Goal: Transaction & Acquisition: Purchase product/service

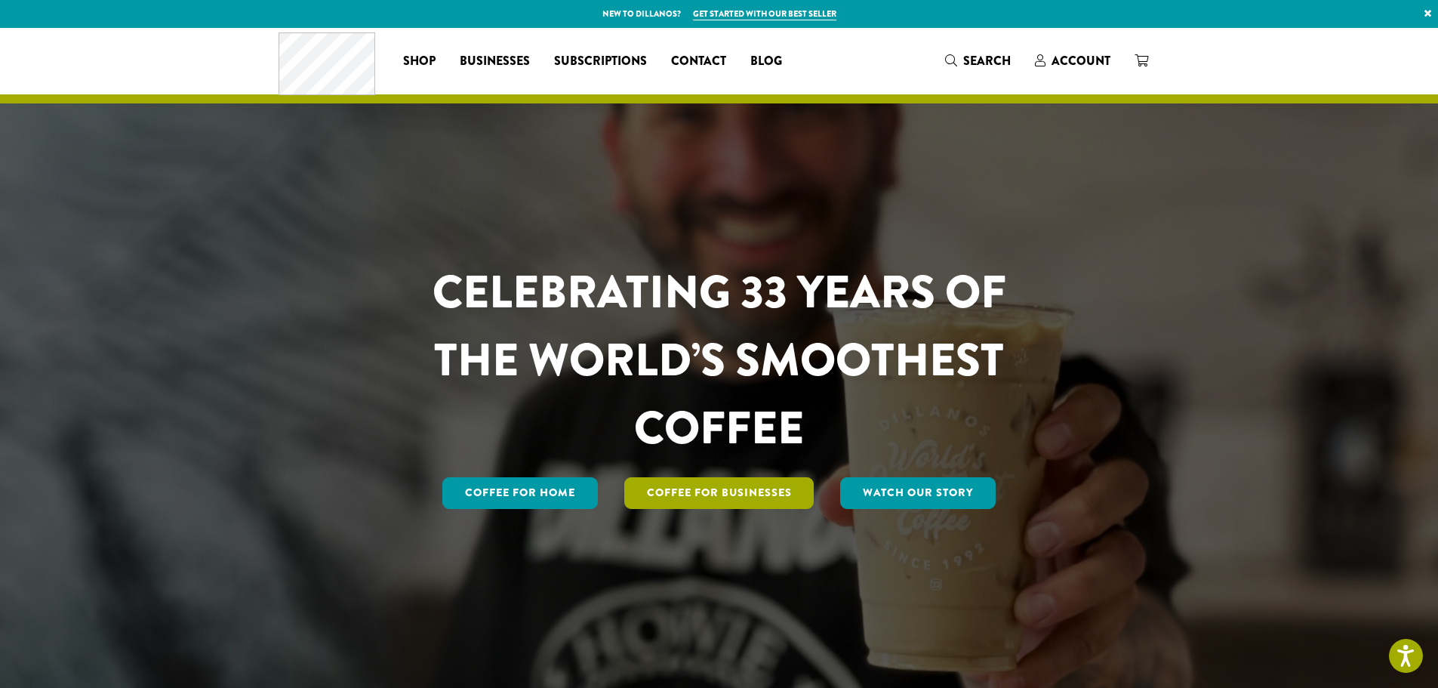
click at [720, 497] on link "Coffee For Businesses" at bounding box center [719, 493] width 190 height 32
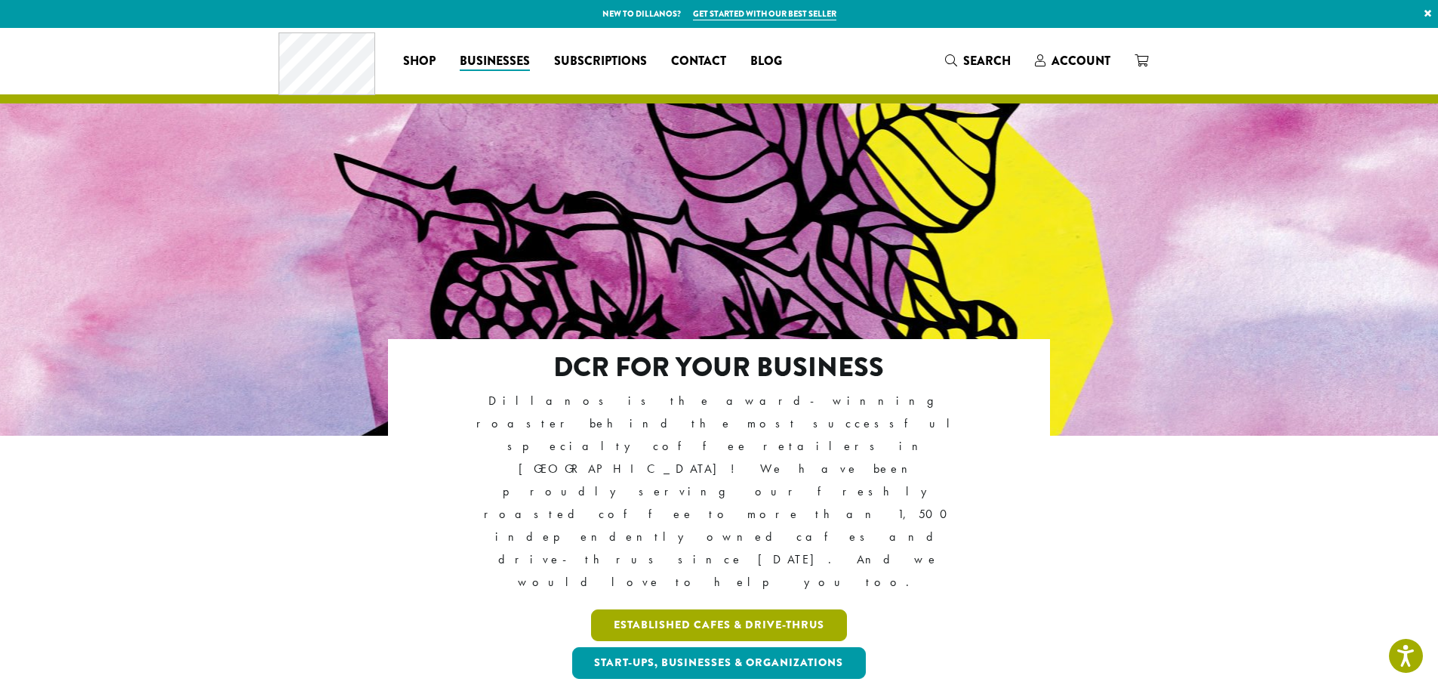
click at [746, 609] on link "Established Cafes & Drive-Thrus" at bounding box center [719, 625] width 256 height 32
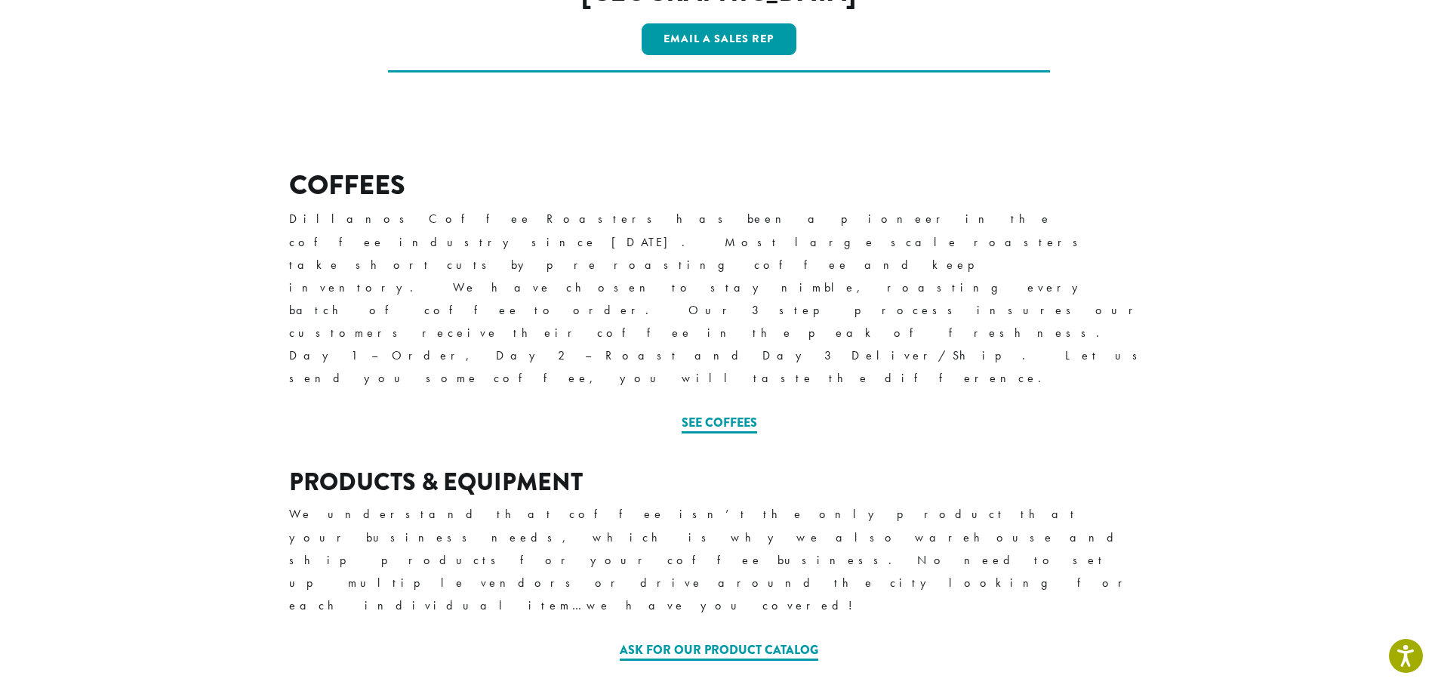
scroll to position [439, 0]
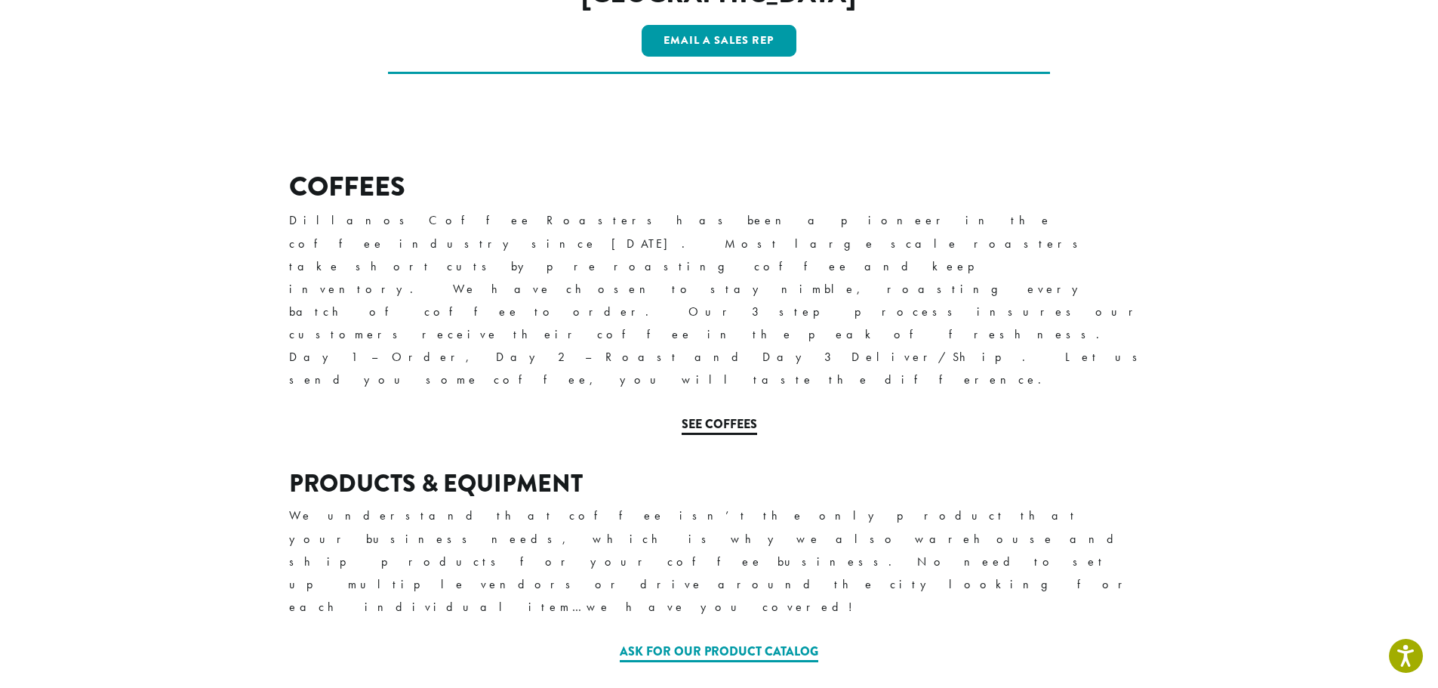
click at [723, 415] on link "See Coffees" at bounding box center [719, 425] width 75 height 20
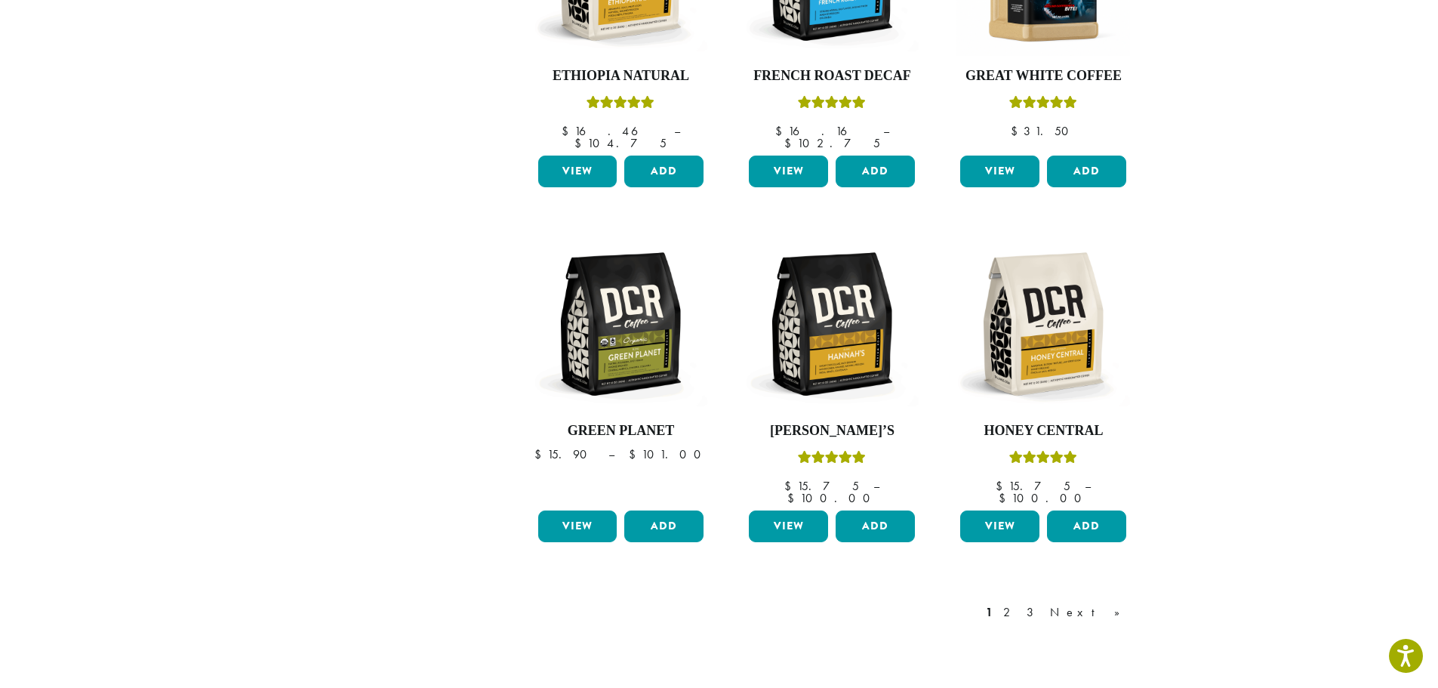
scroll to position [1245, 0]
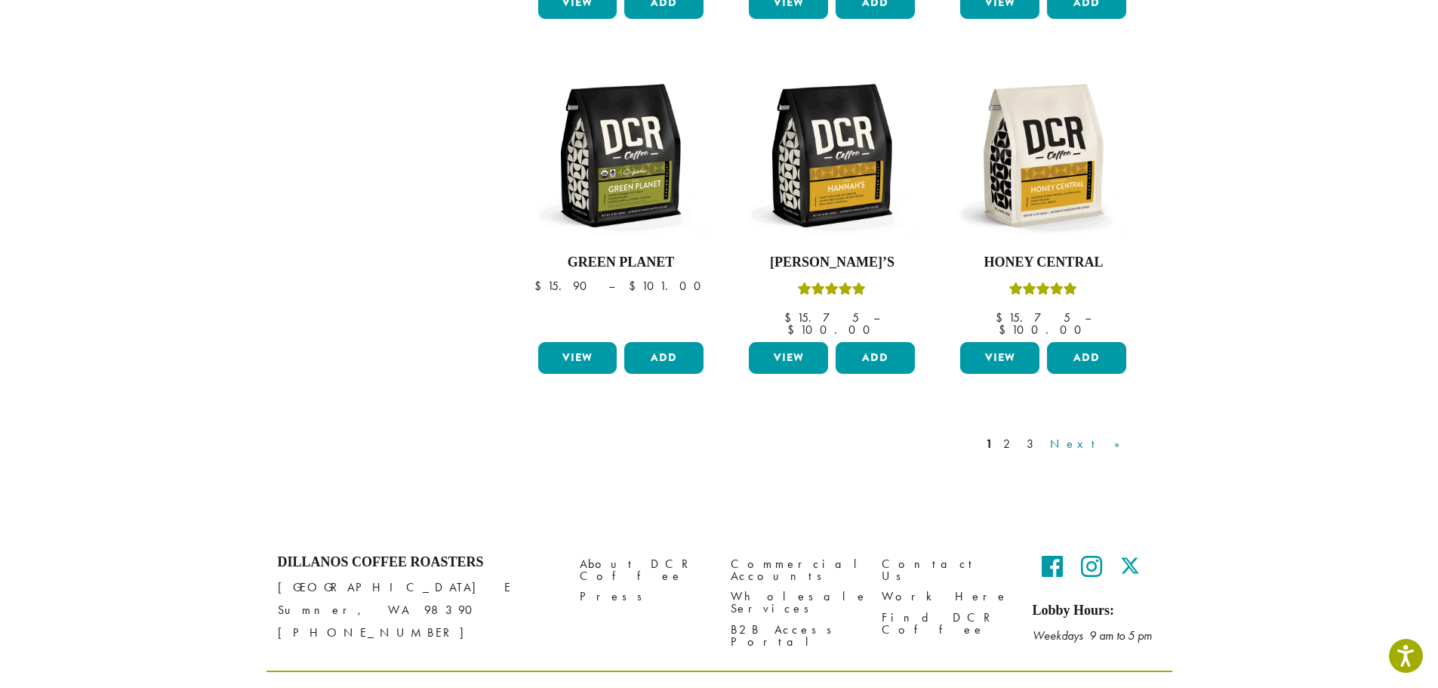
click at [1119, 435] on link "Next »" at bounding box center [1090, 444] width 87 height 18
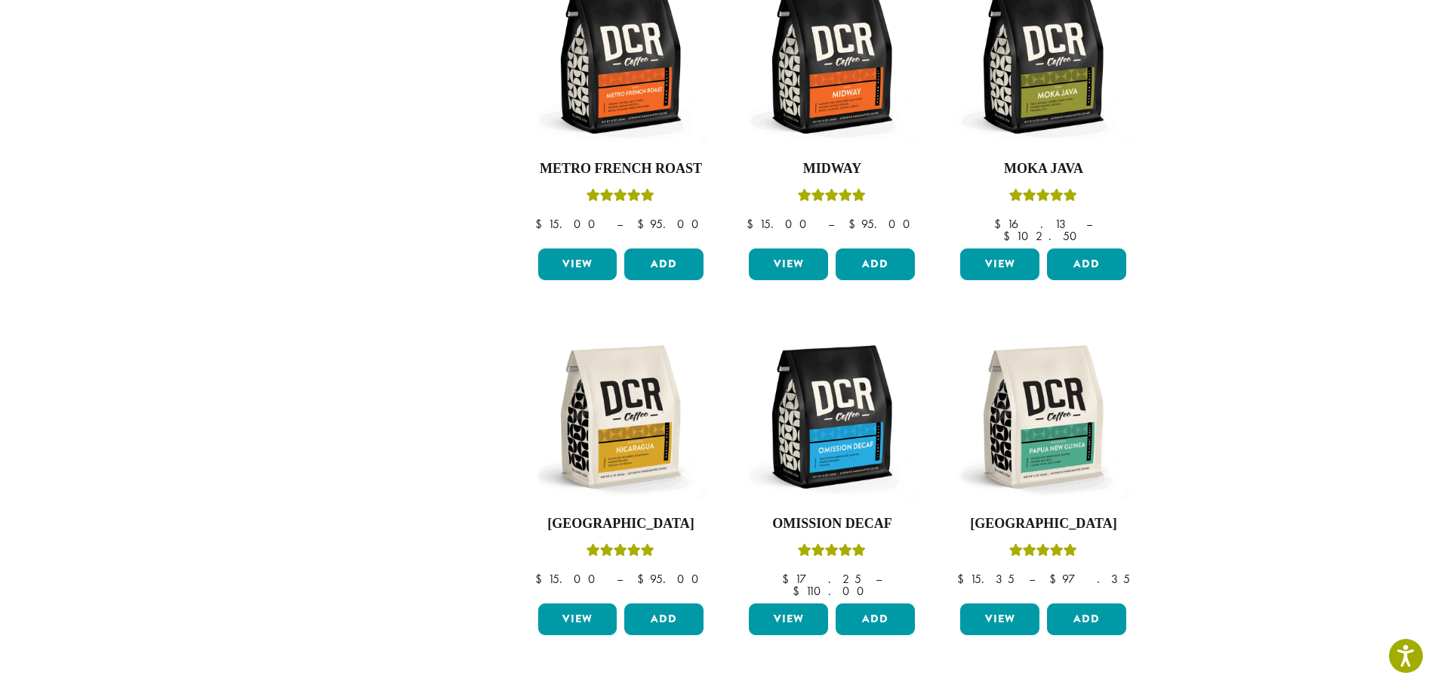
scroll to position [997, 0]
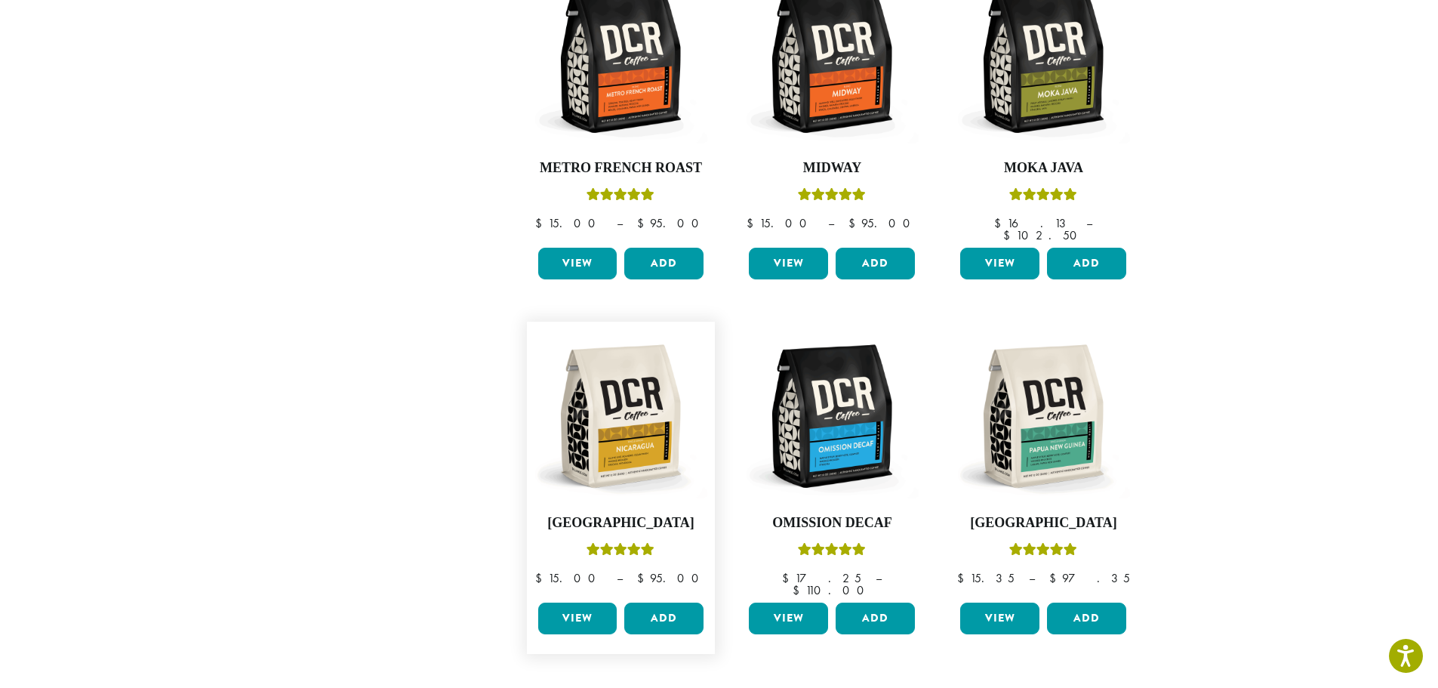
click at [605, 602] on link "View" at bounding box center [577, 618] width 79 height 32
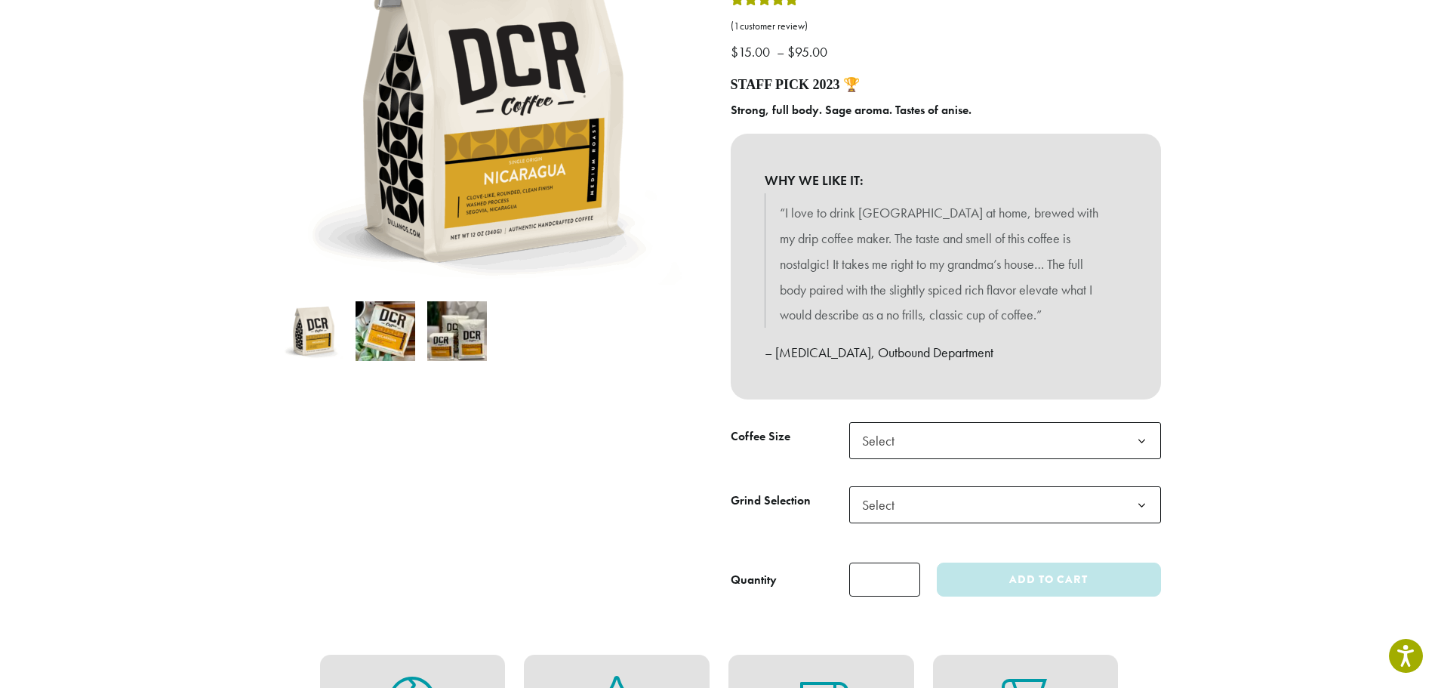
scroll to position [349, 0]
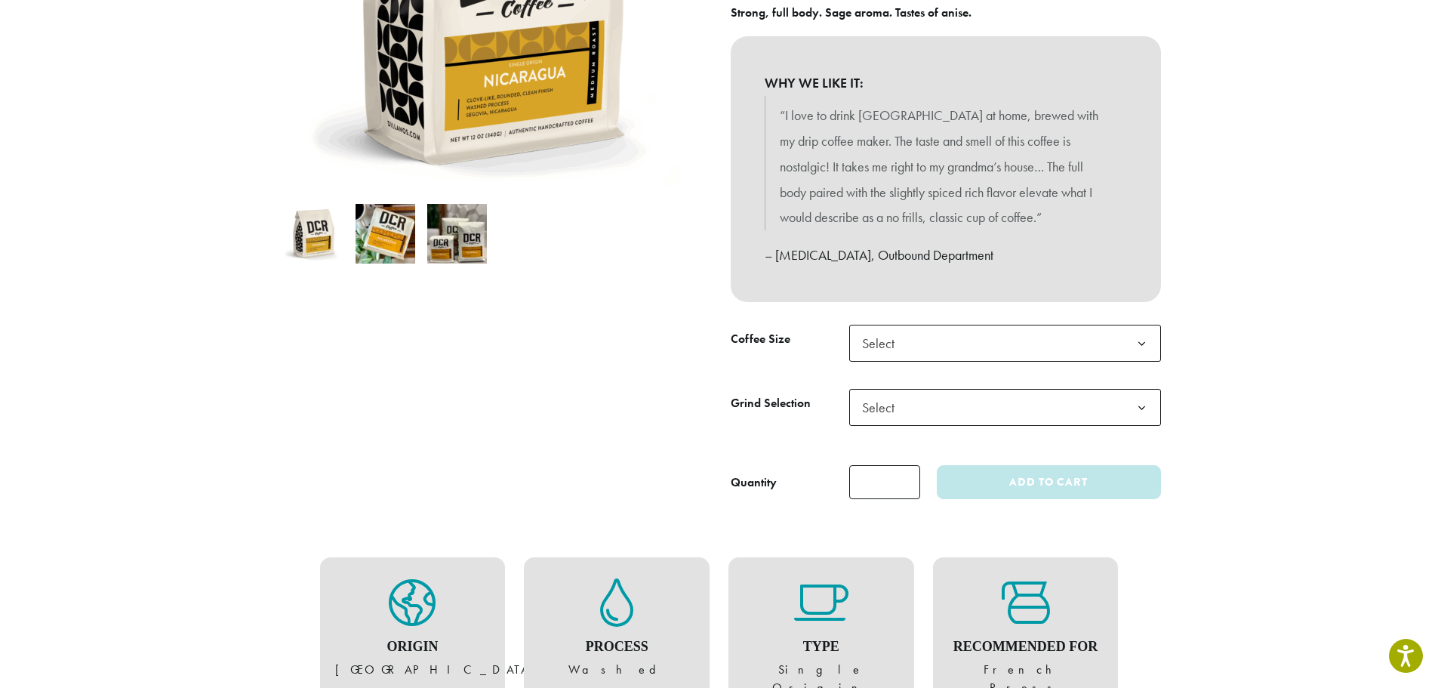
click at [971, 350] on span "Select" at bounding box center [1005, 343] width 312 height 37
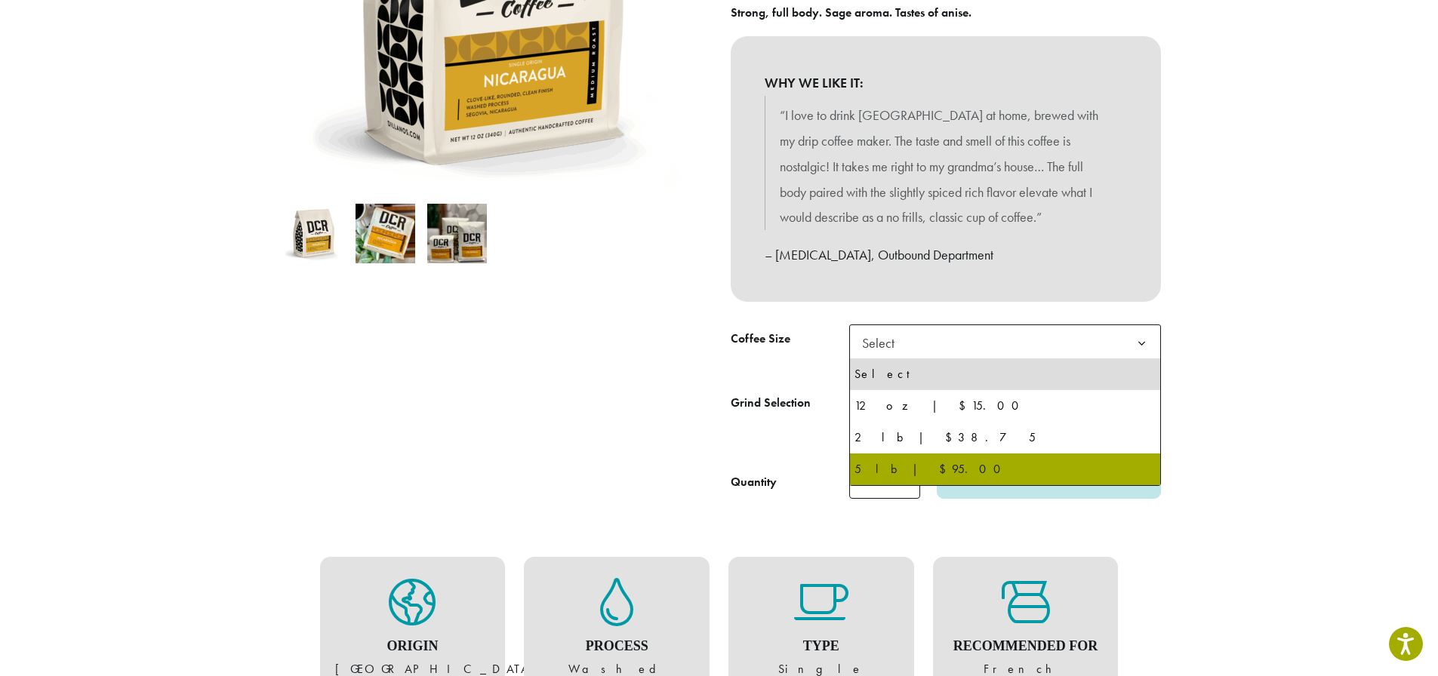
select select "**********"
